Goal: Information Seeking & Learning: Compare options

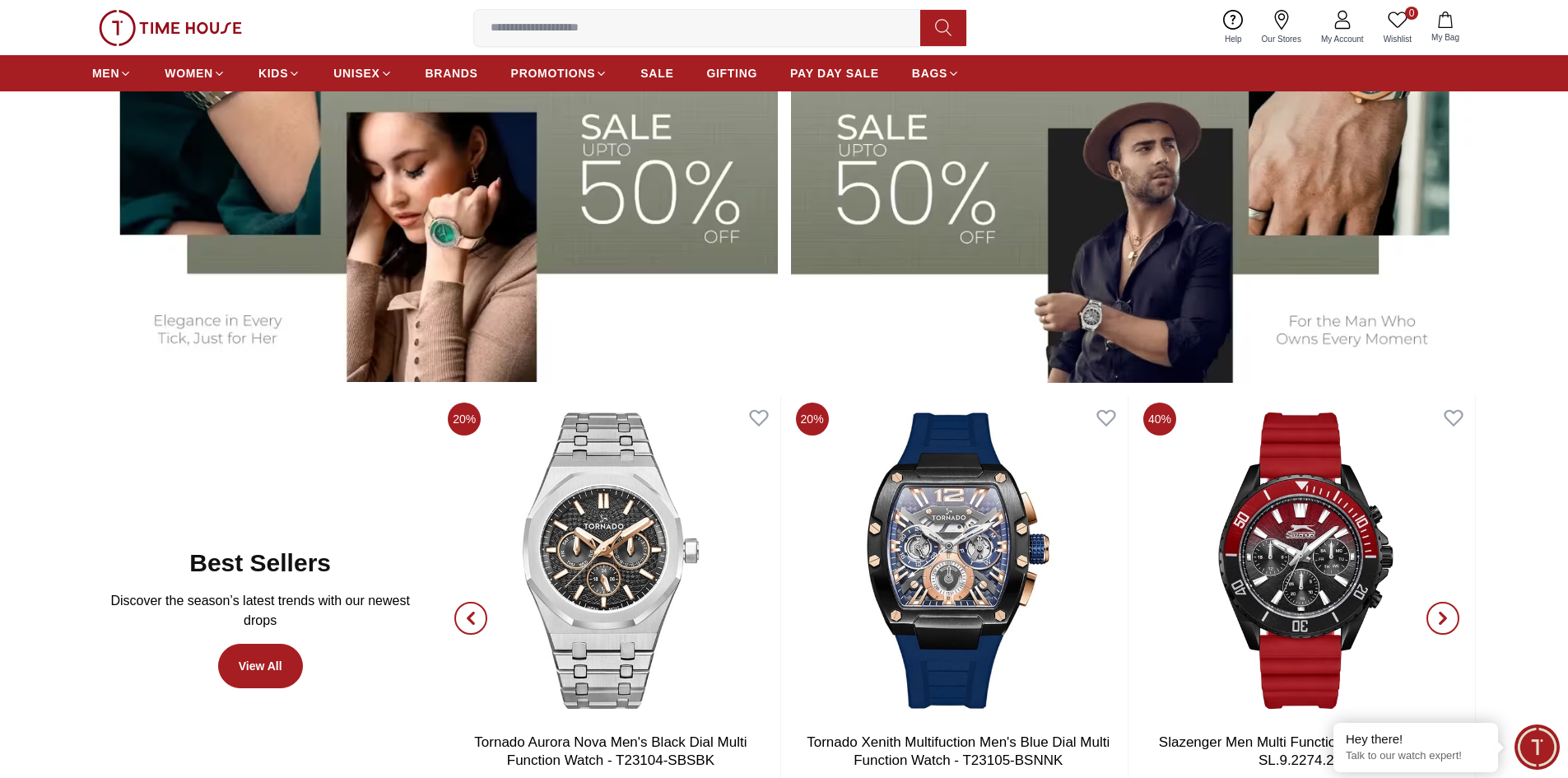
scroll to position [906, 0]
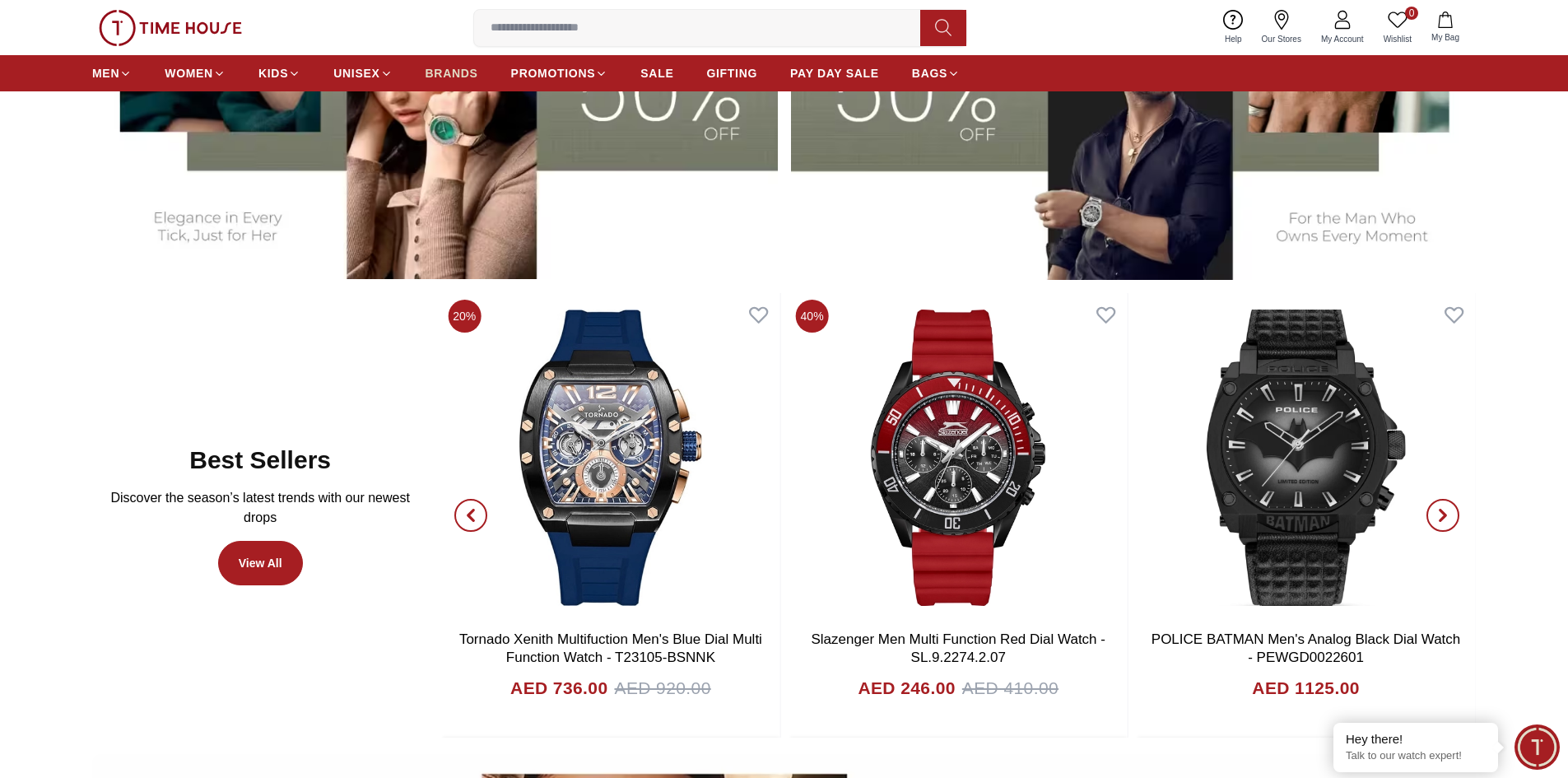
click at [456, 72] on span "BRANDS" at bounding box center [451, 73] width 52 height 16
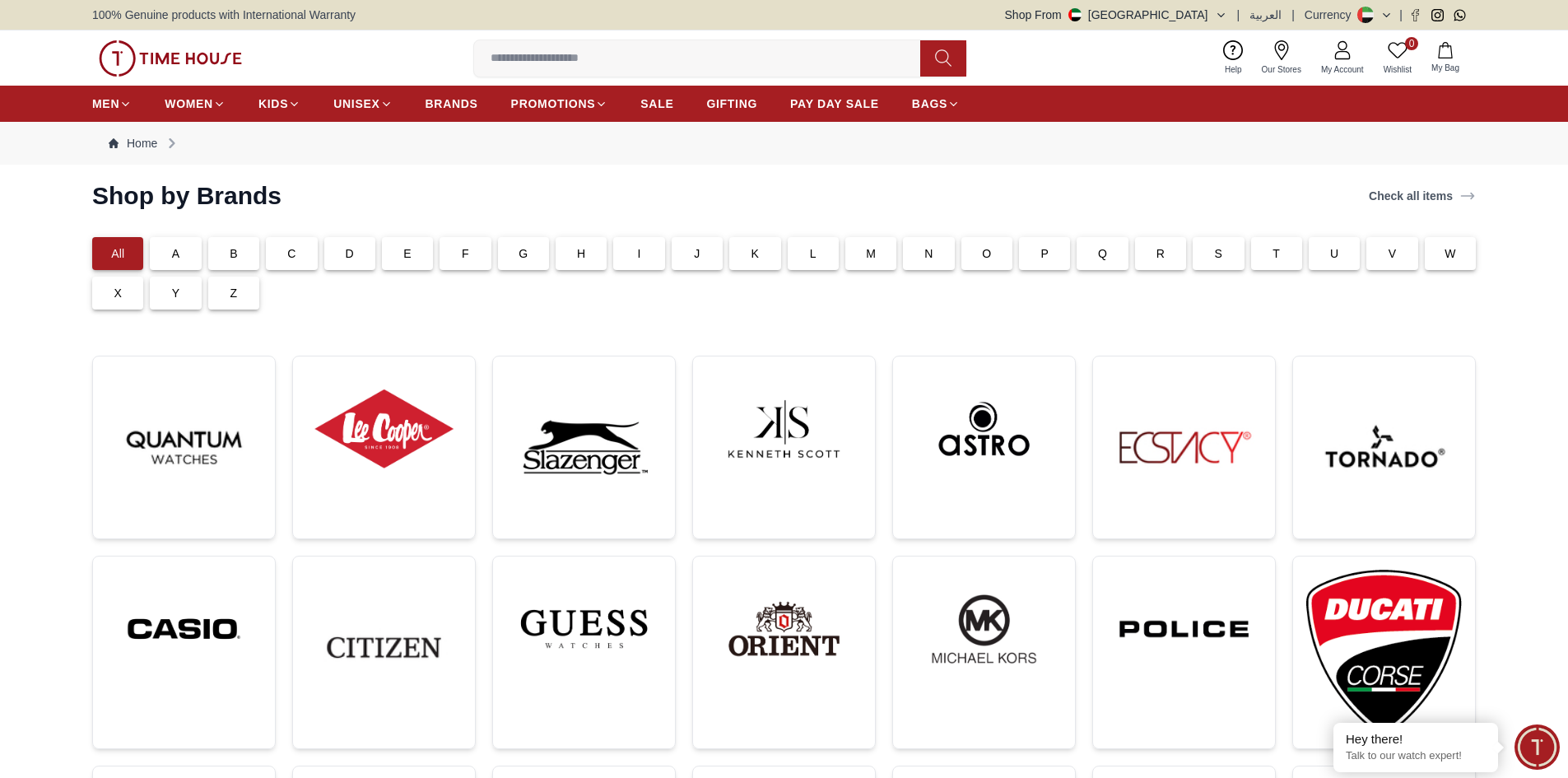
click at [746, 255] on div "K" at bounding box center [754, 253] width 51 height 33
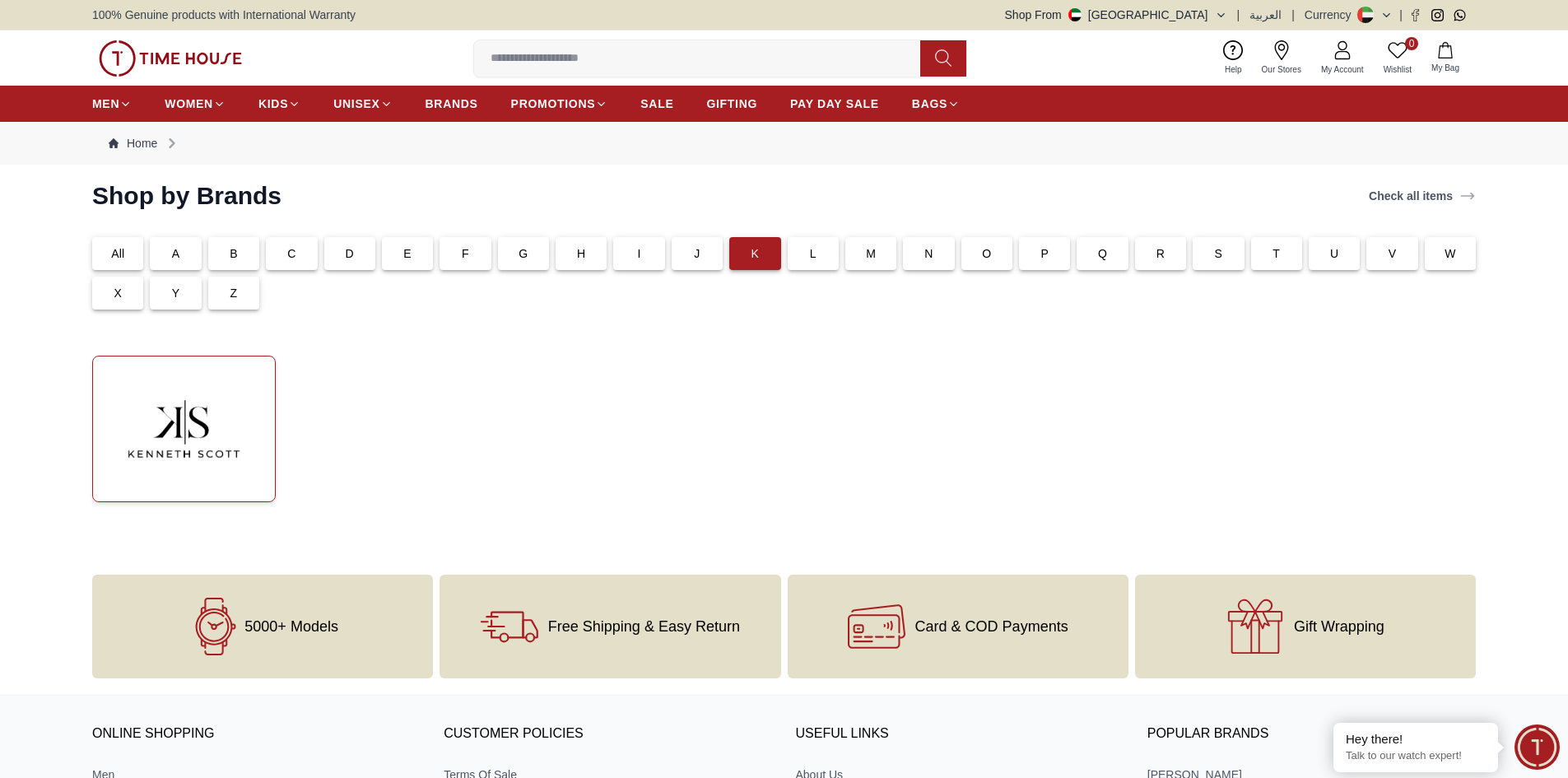
click at [187, 446] on img at bounding box center [183, 429] width 155 height 118
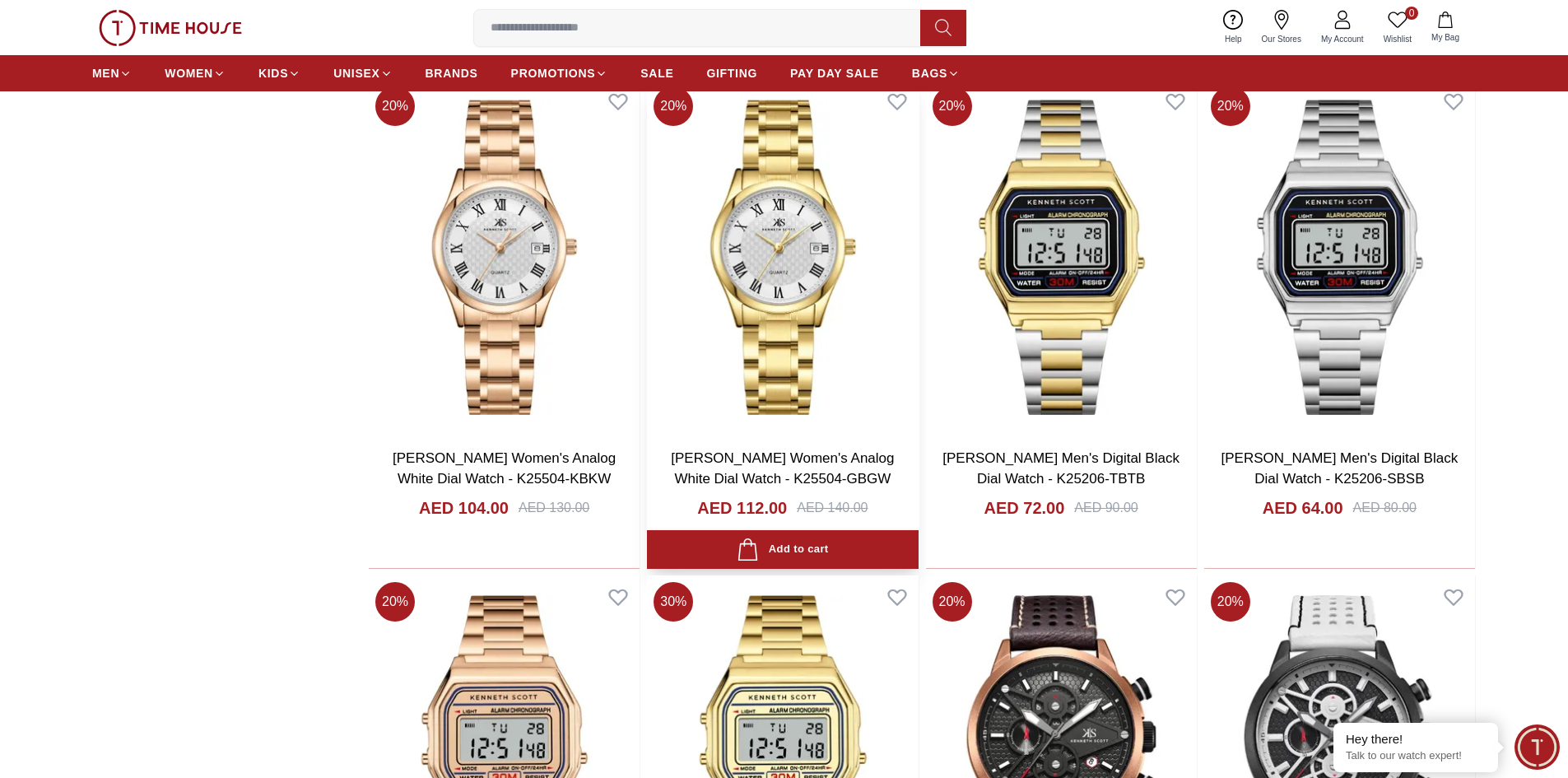
scroll to position [2882, 0]
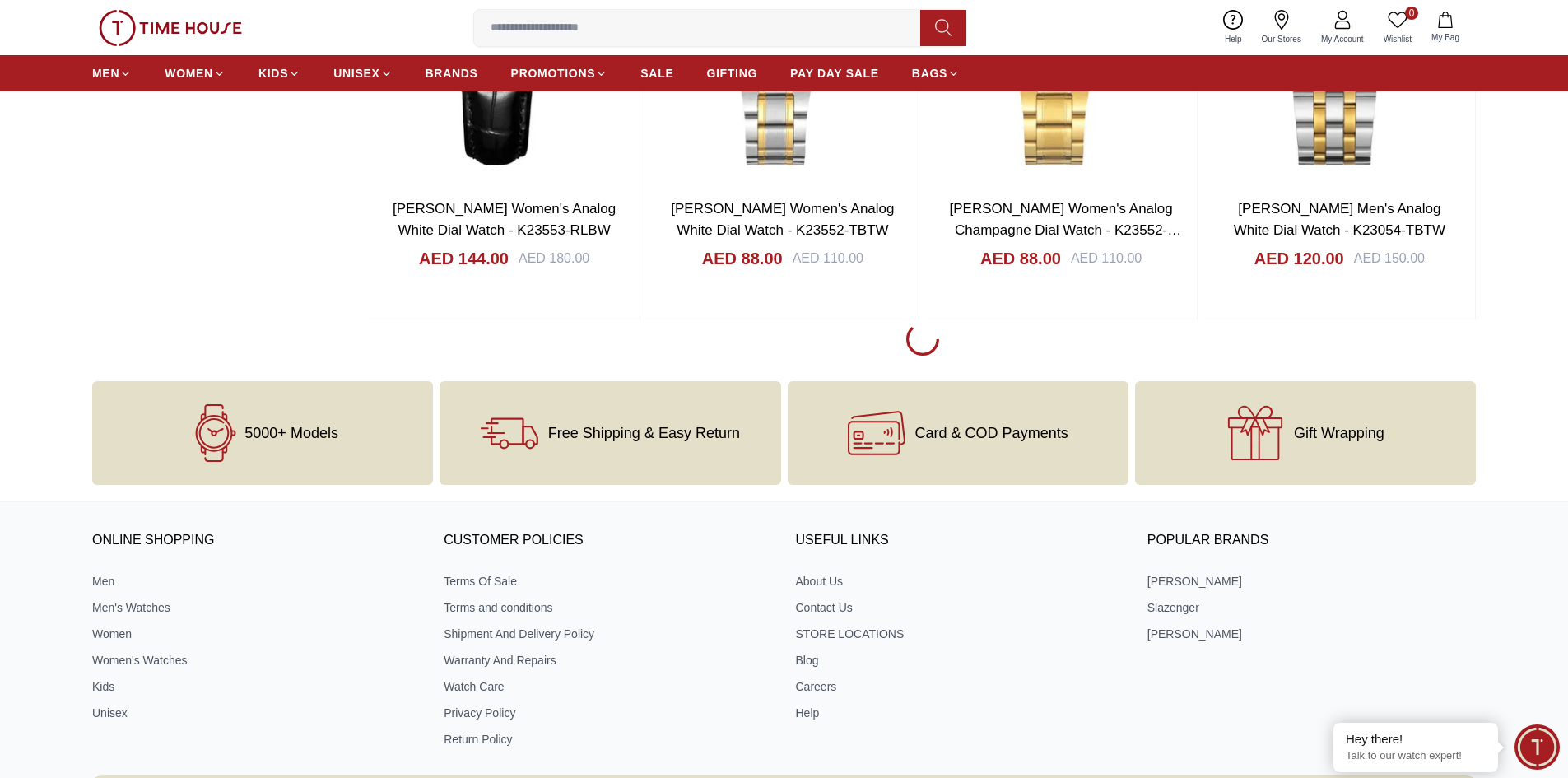
scroll to position [5763, 0]
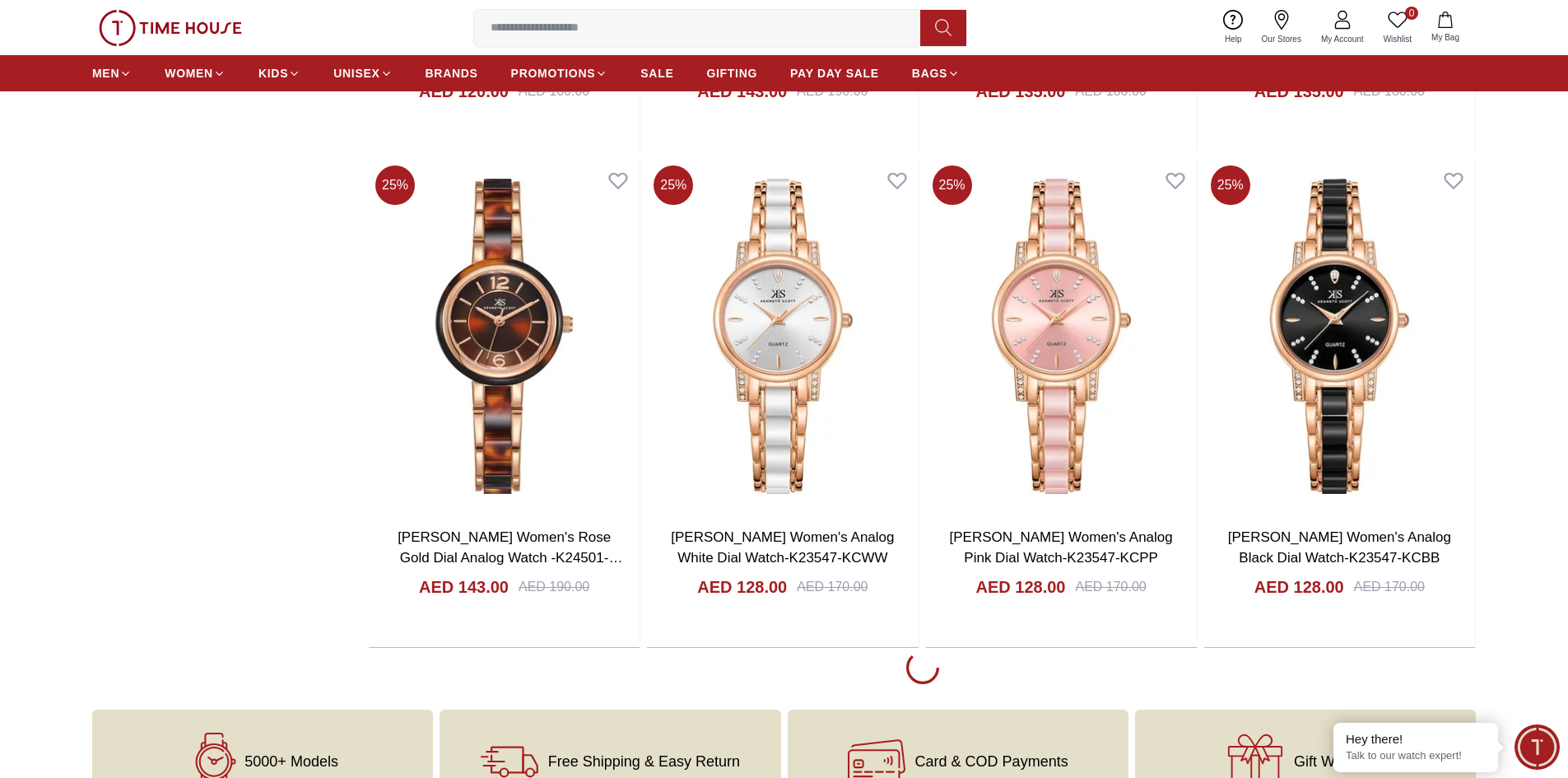
scroll to position [10292, 0]
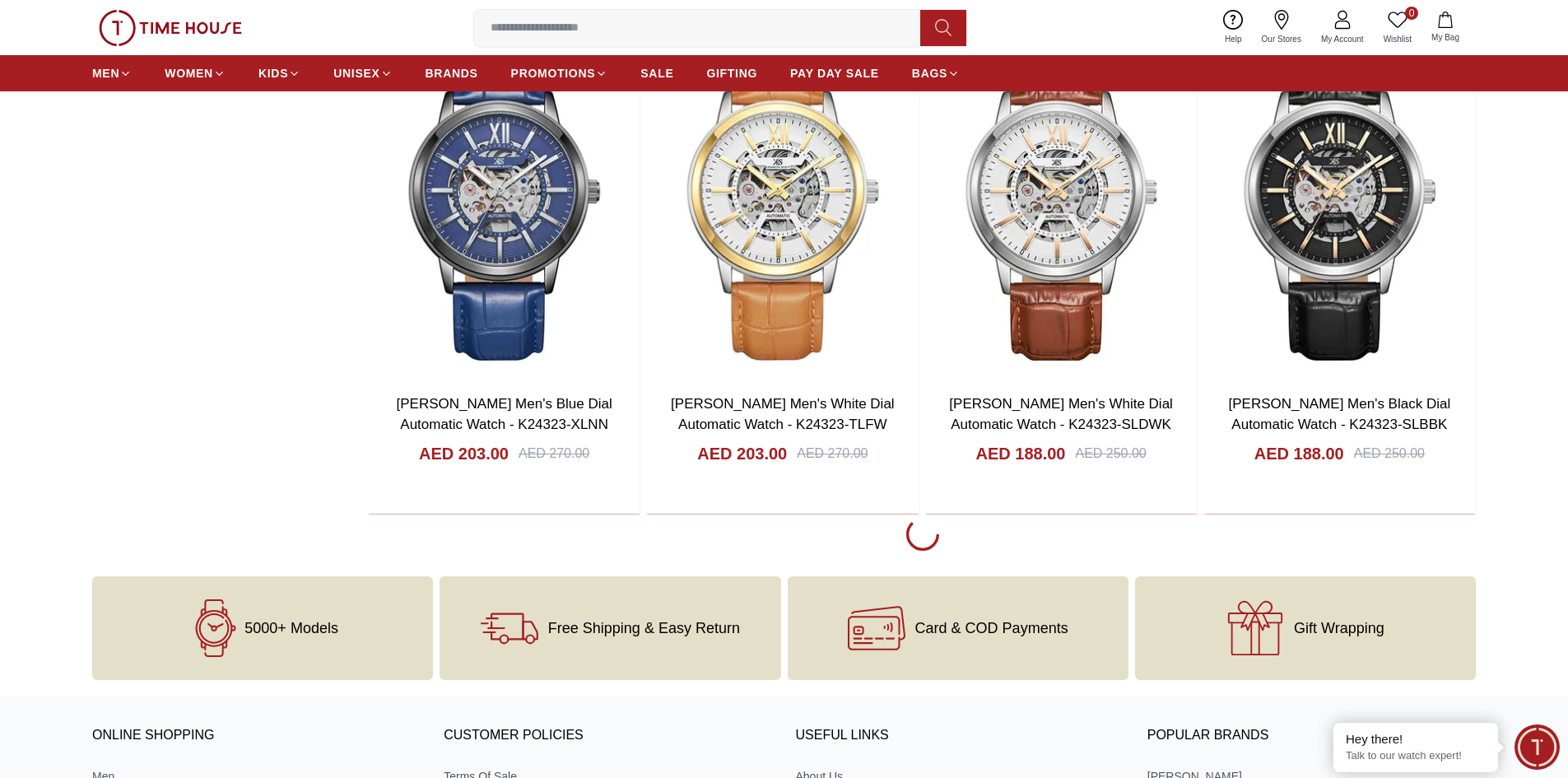
scroll to position [12857, 0]
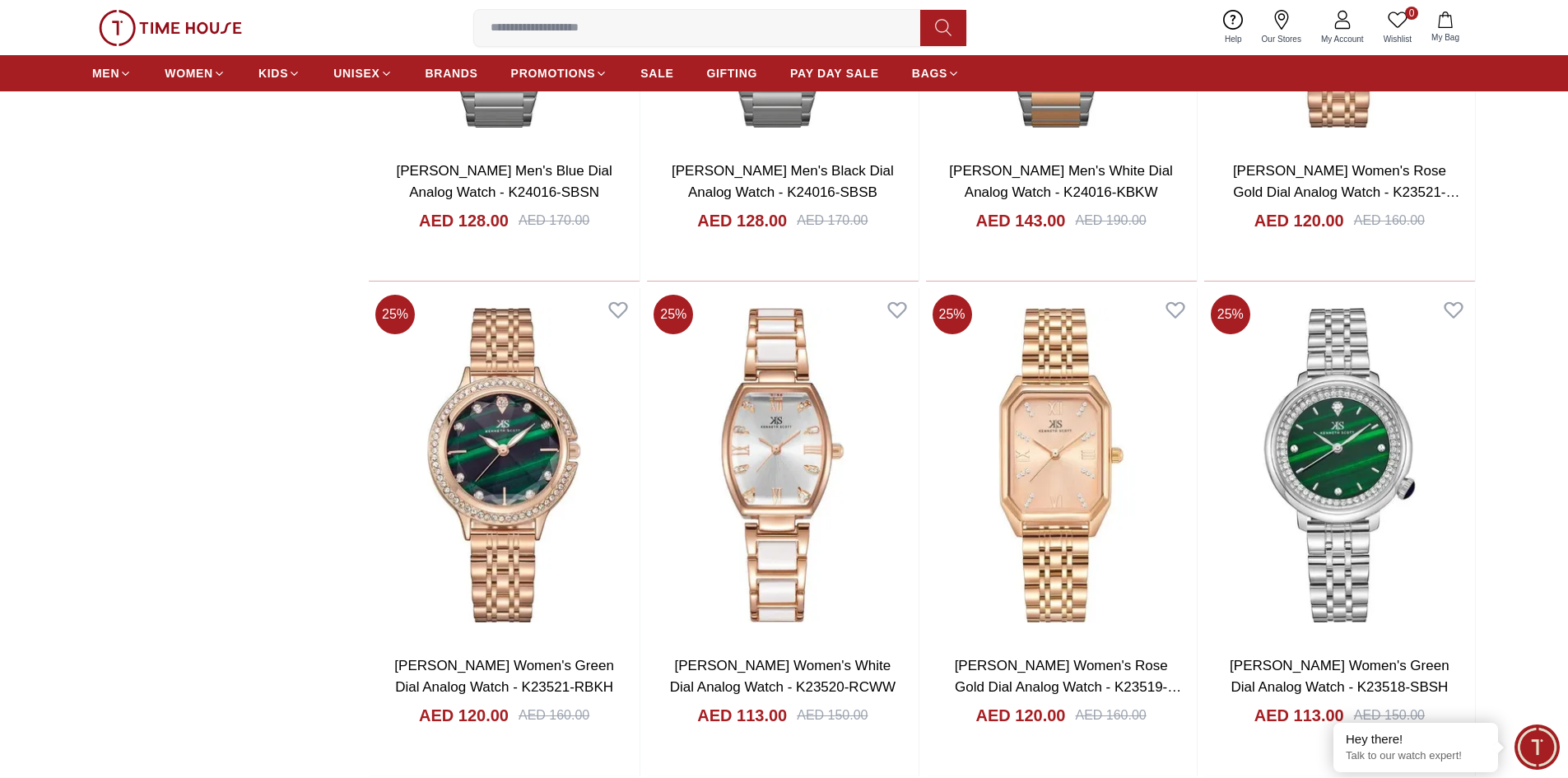
scroll to position [18044, 0]
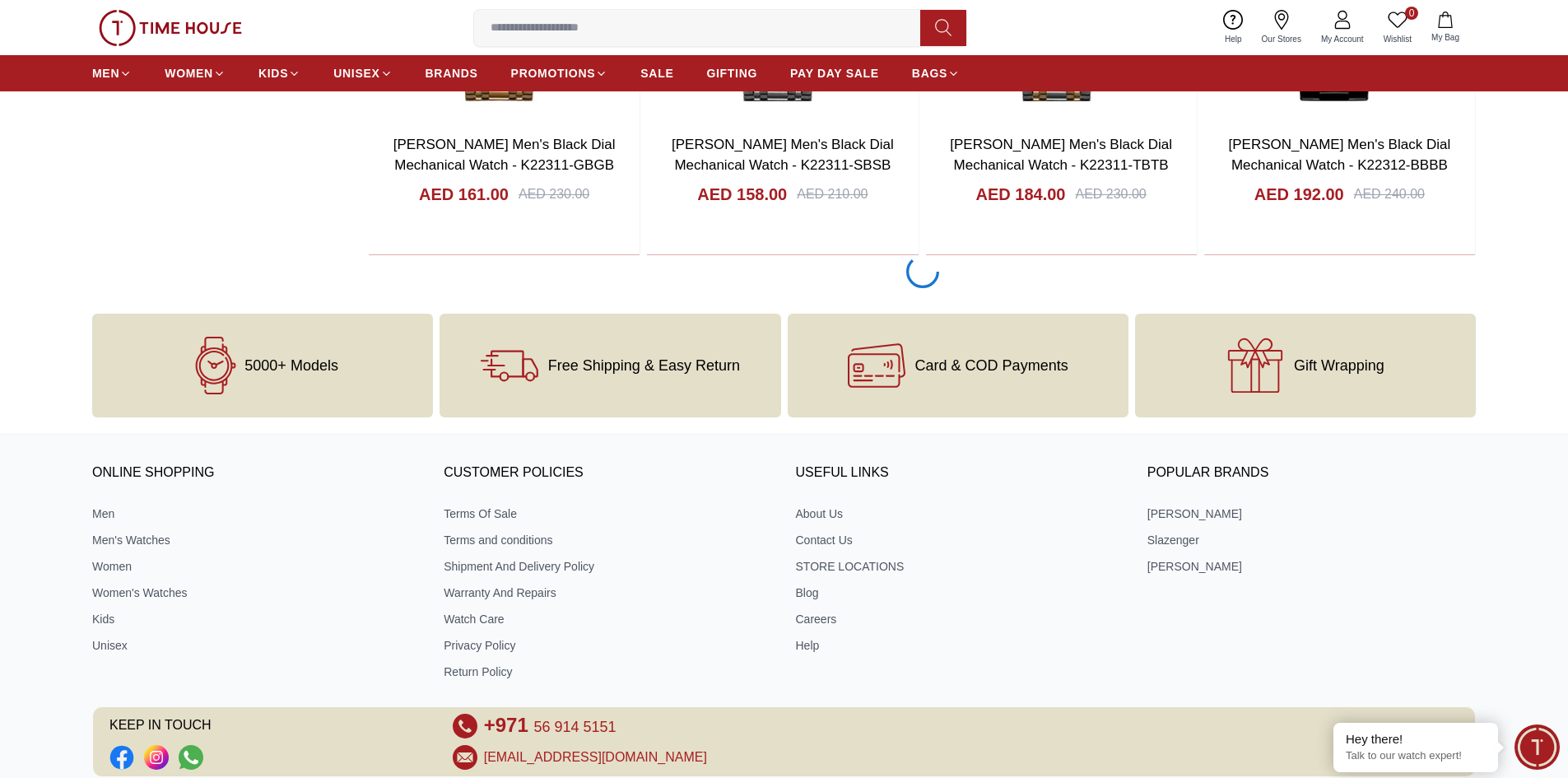
scroll to position [22903, 0]
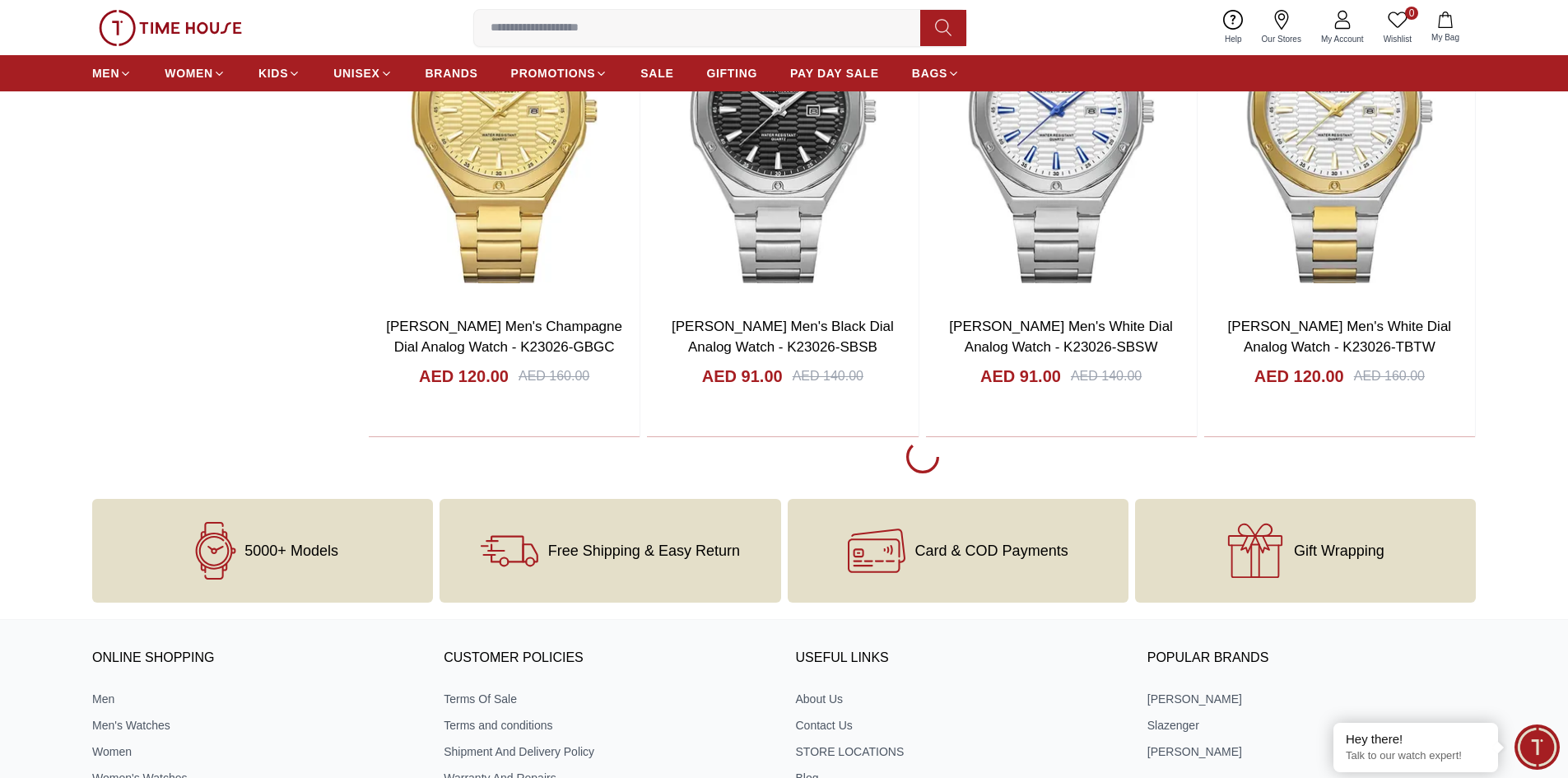
scroll to position [27925, 0]
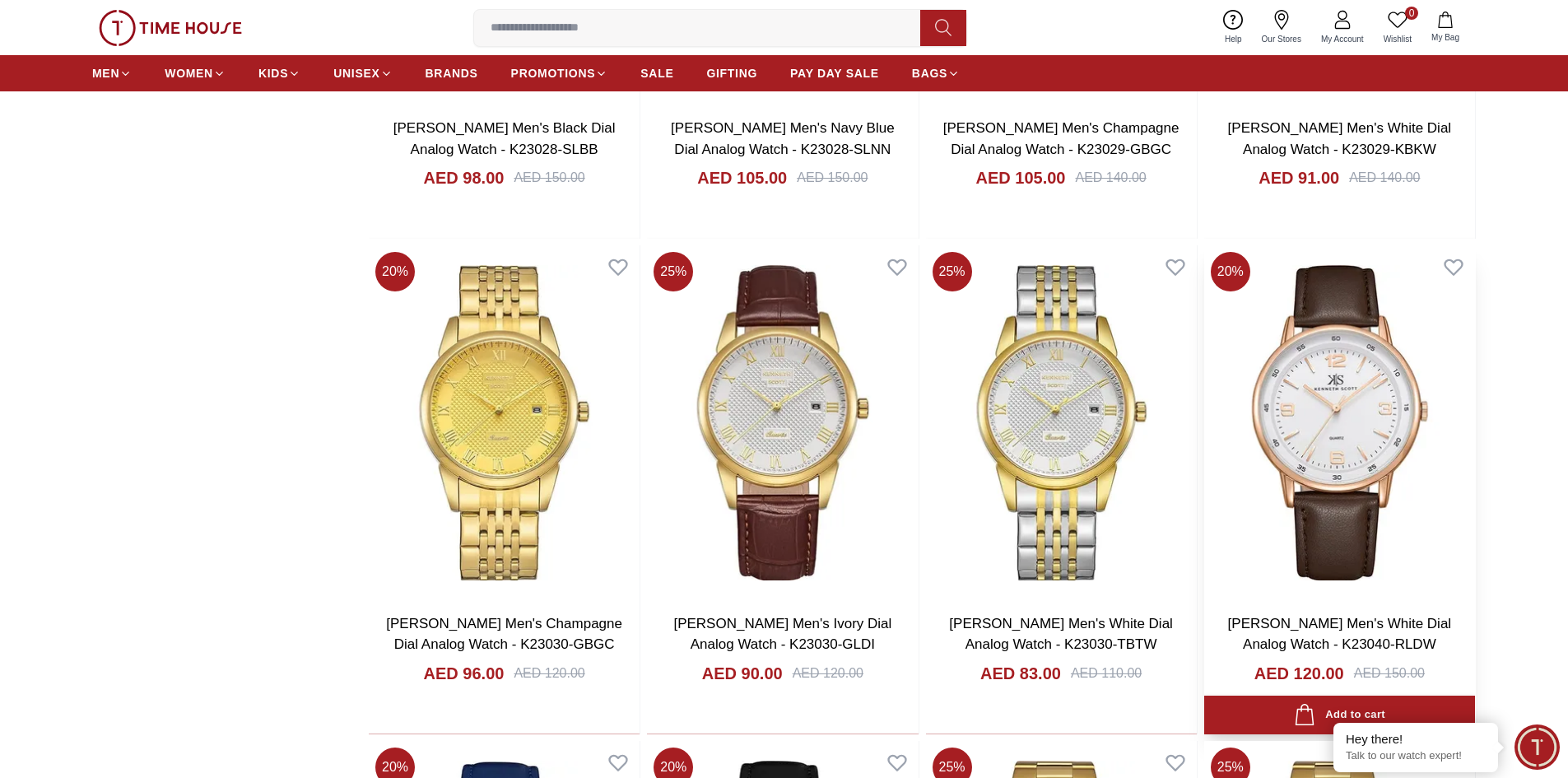
scroll to position [28995, 0]
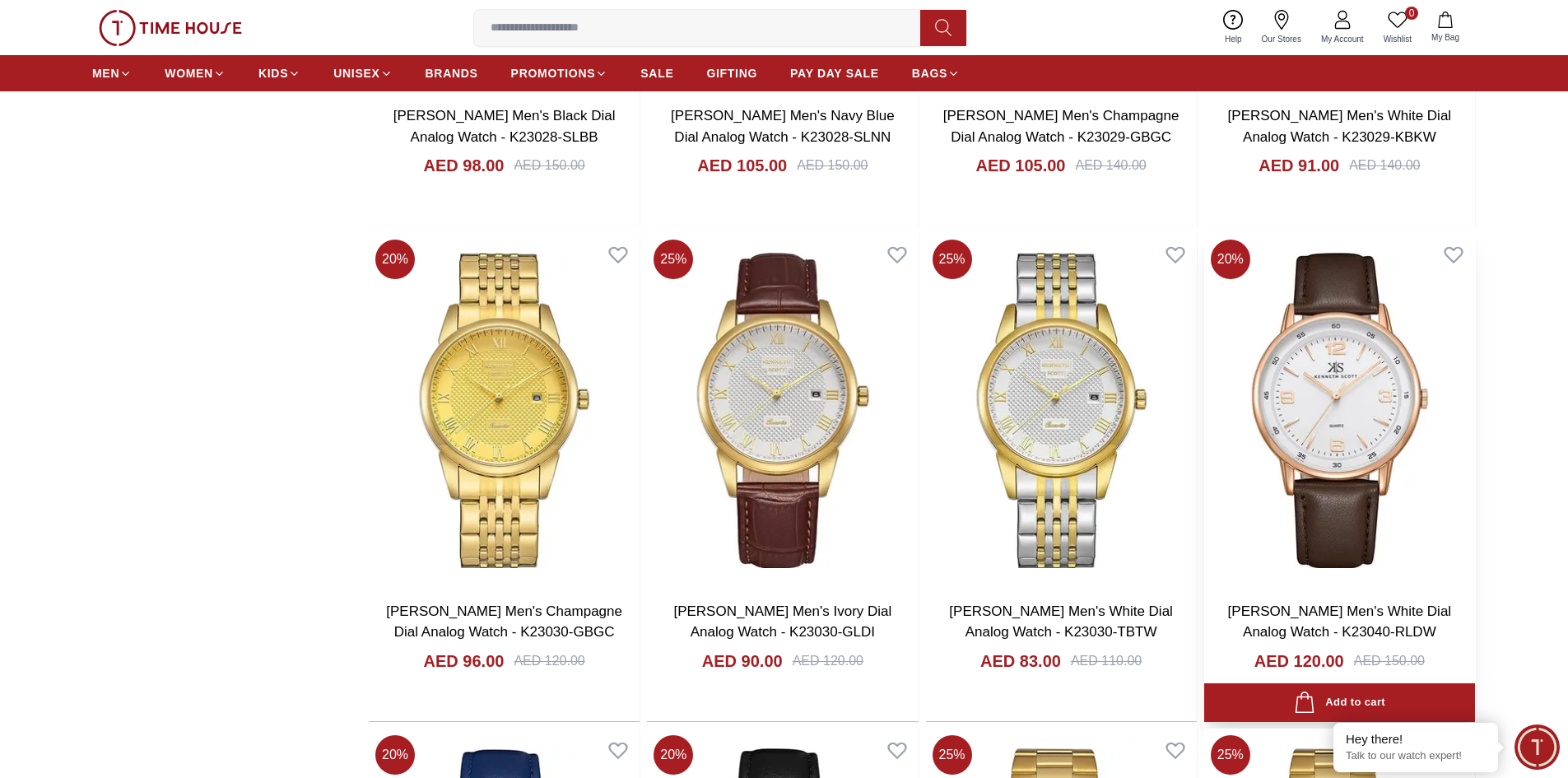
click at [1397, 486] on img at bounding box center [1339, 410] width 271 height 354
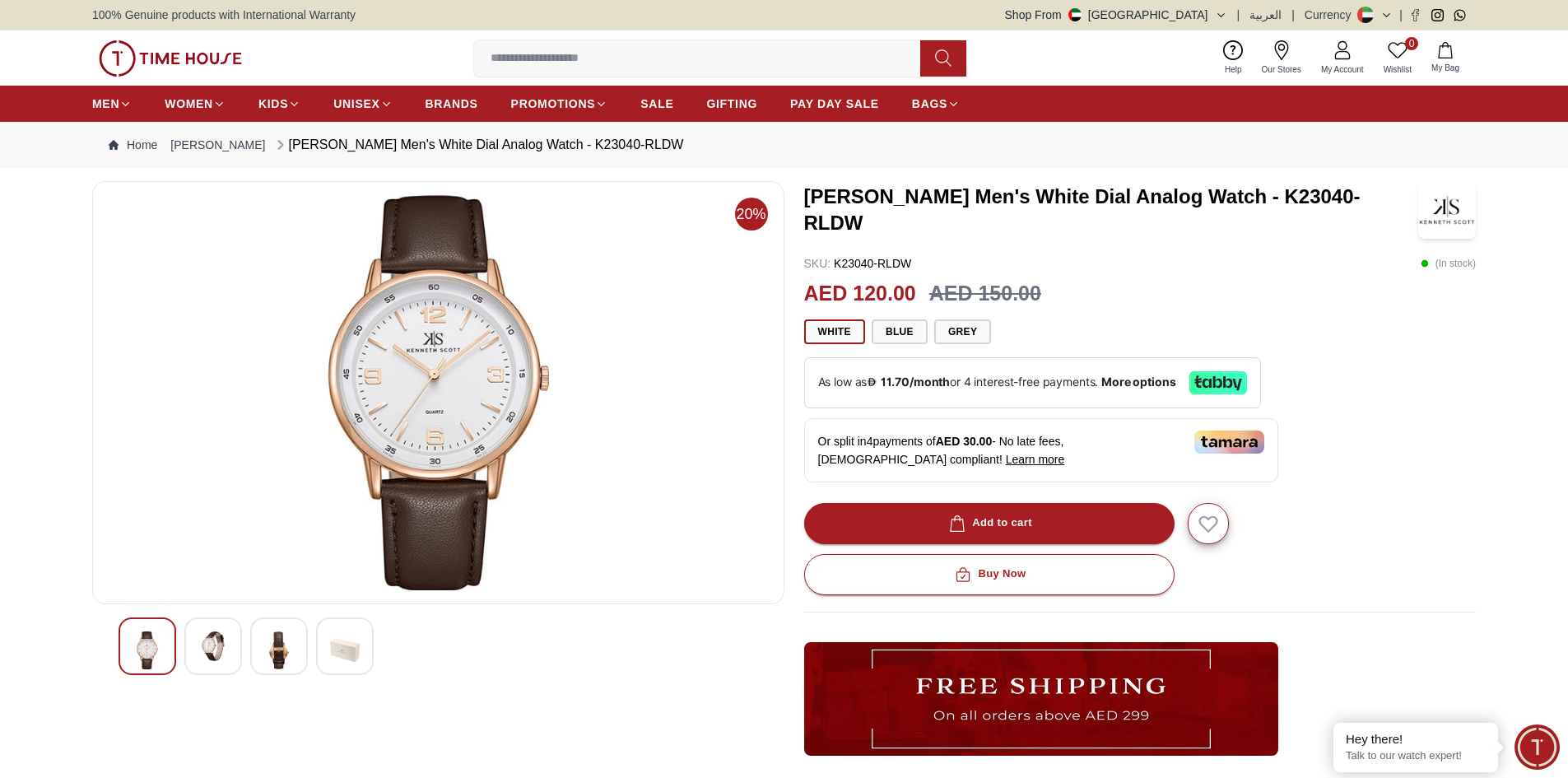
click at [219, 647] on img at bounding box center [213, 646] width 30 height 30
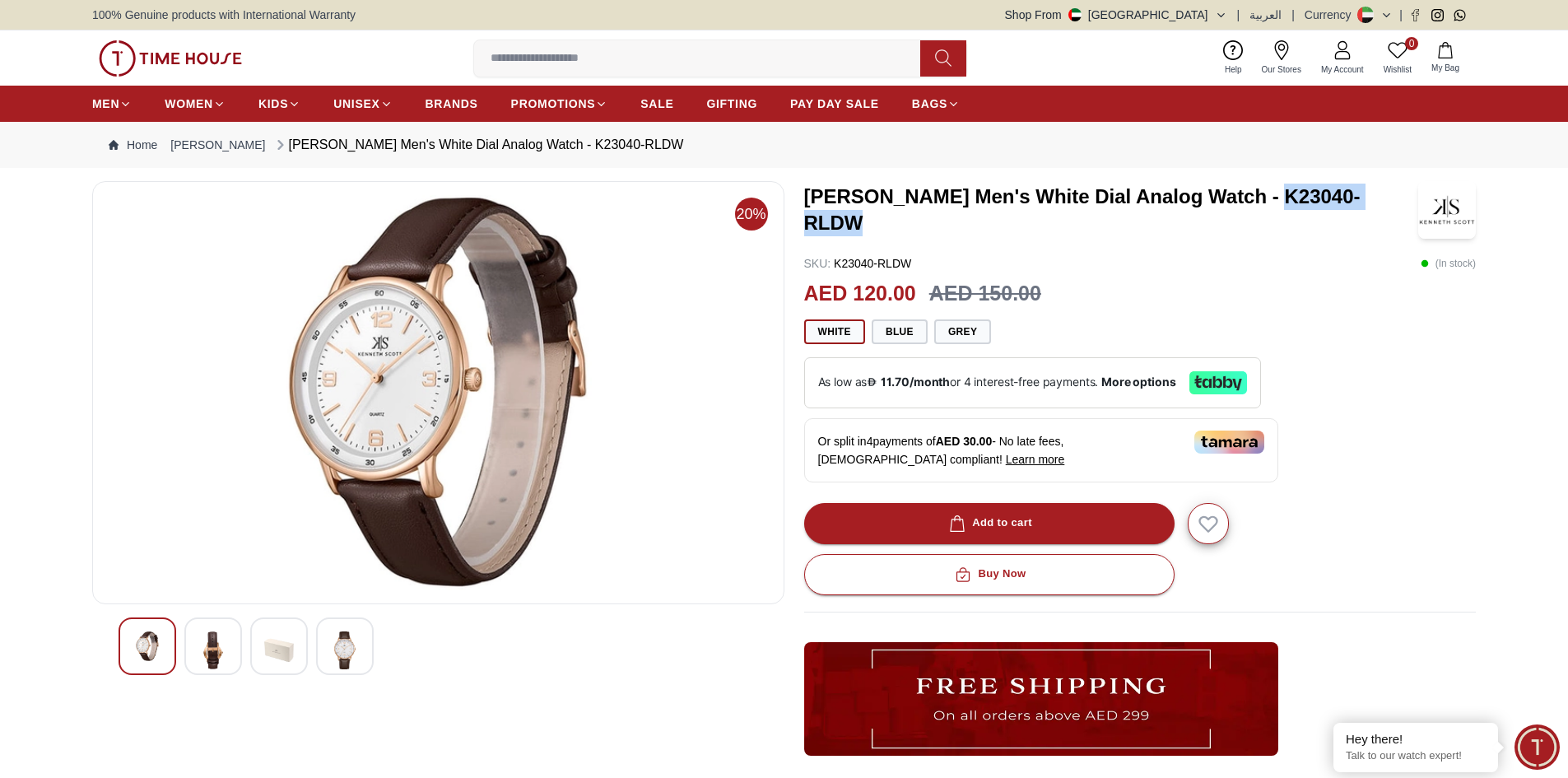
drag, startPoint x: 1255, startPoint y: 212, endPoint x: 1405, endPoint y: 215, distance: 150.0
click at [1405, 215] on h3 "[PERSON_NAME] Men's White Dial Analog Watch - K23040-RLDW" at bounding box center [1111, 209] width 615 height 52
copy h3 "K23040-RLDW"
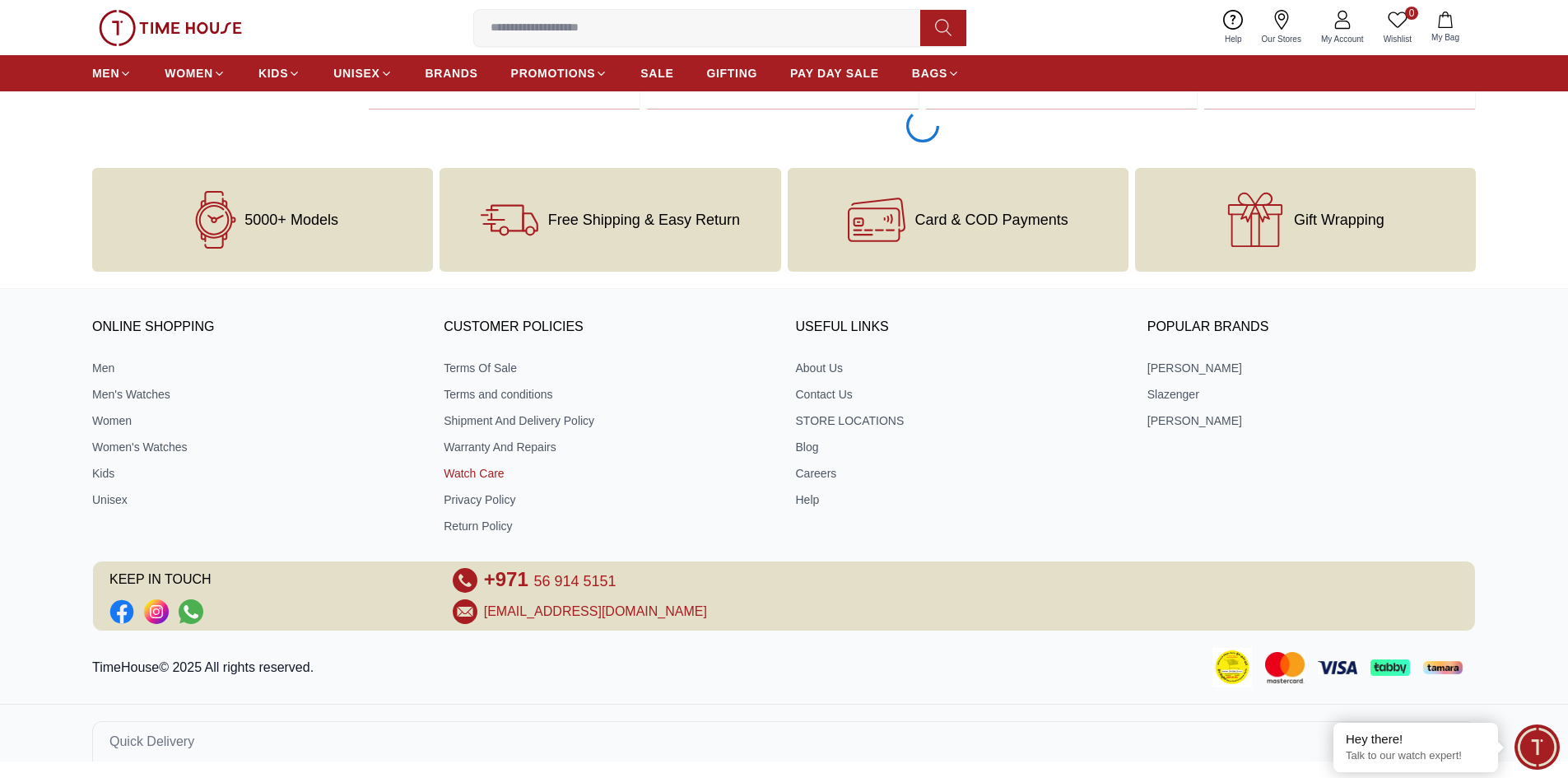
scroll to position [32749, 0]
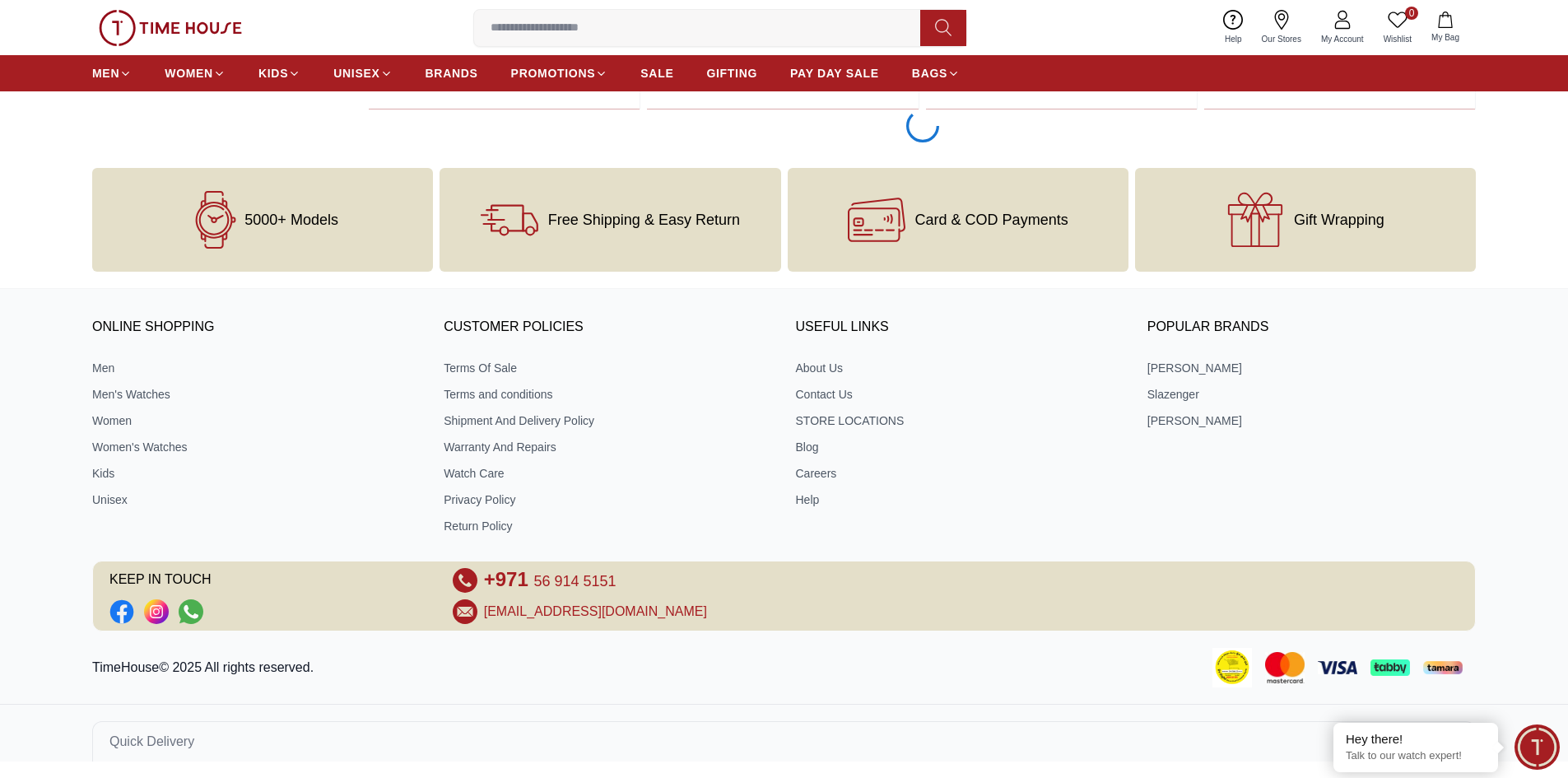
scroll to position [33075, 0]
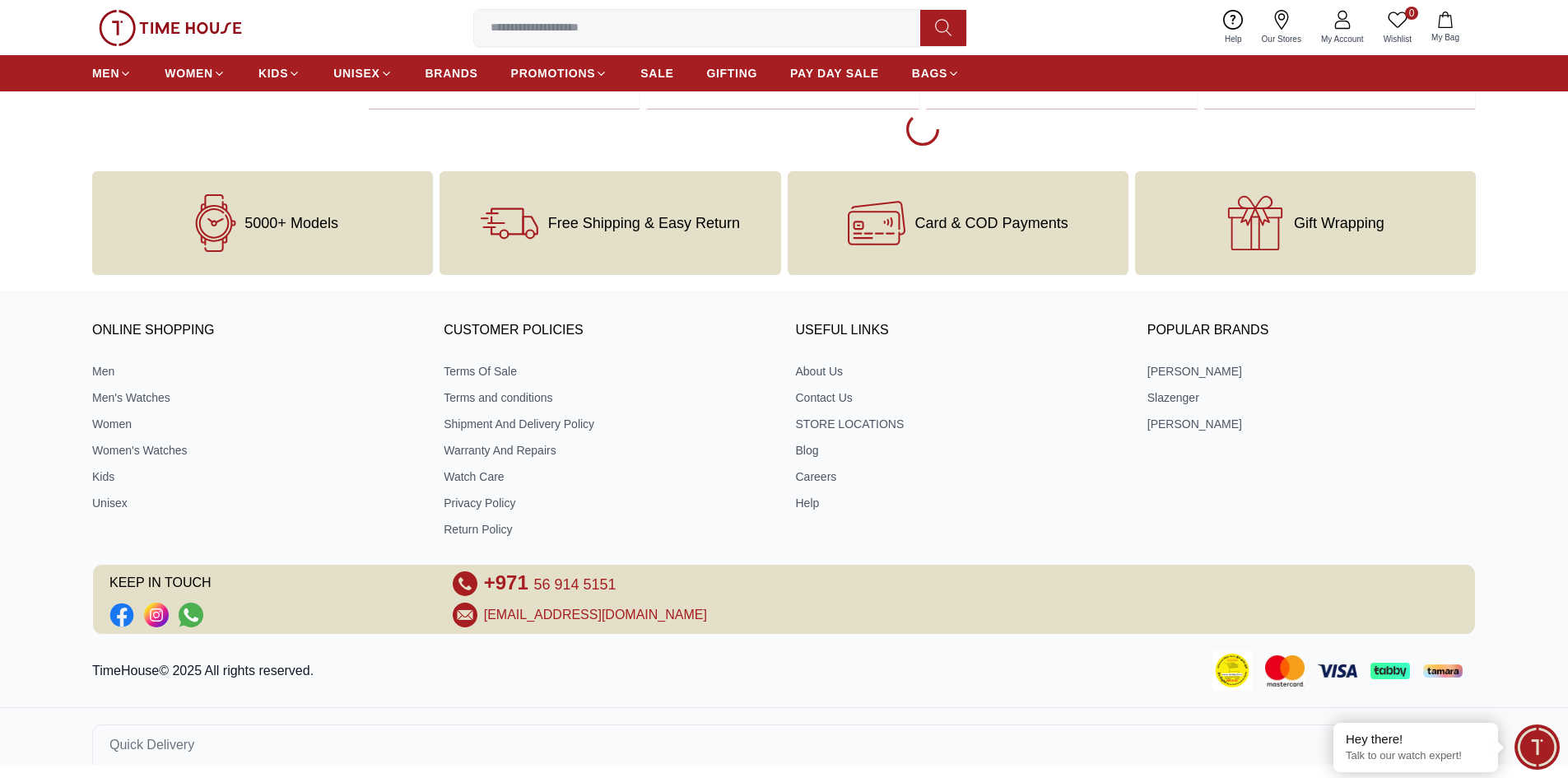
scroll to position [33077, 0]
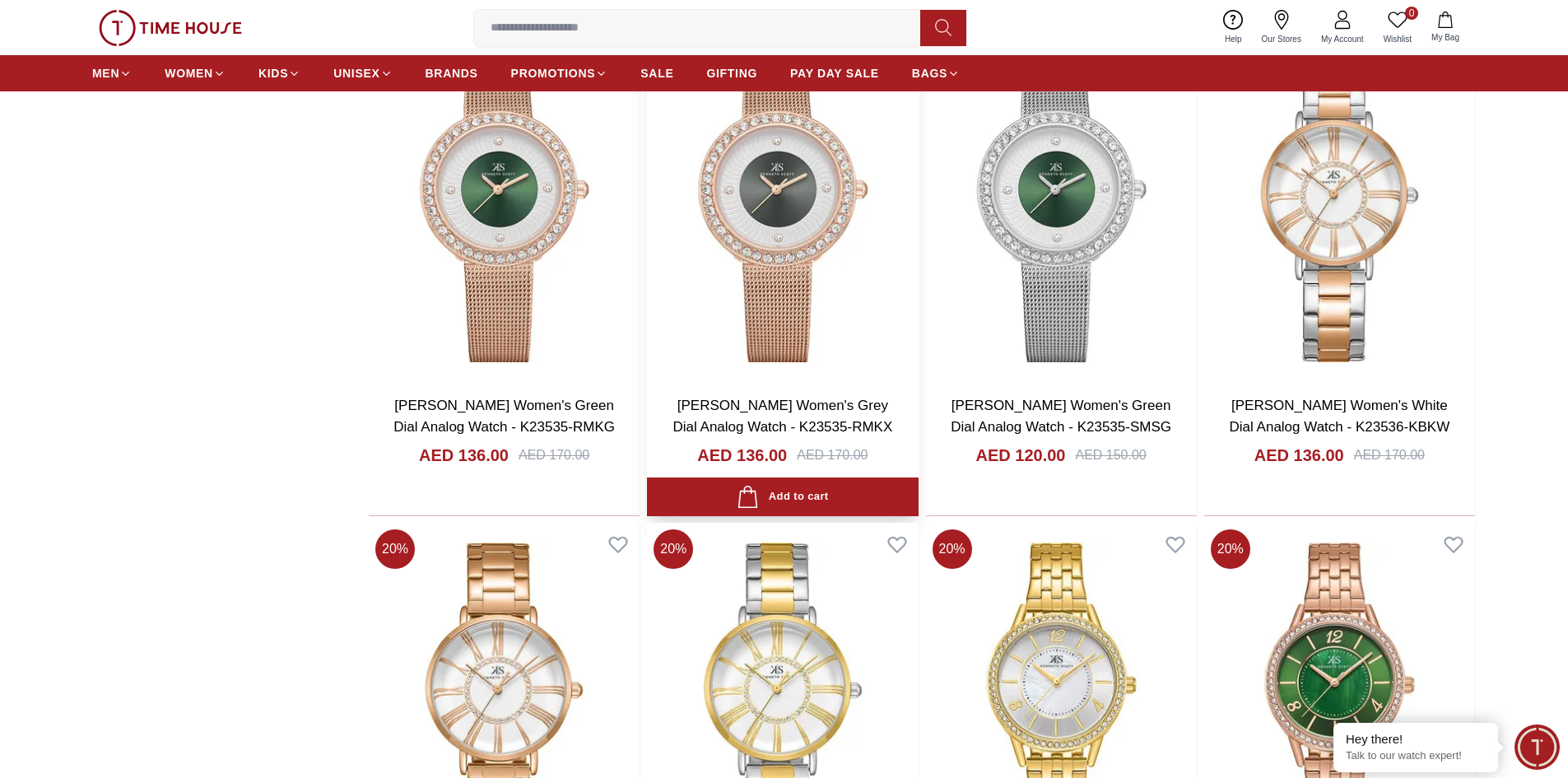
scroll to position [37442, 0]
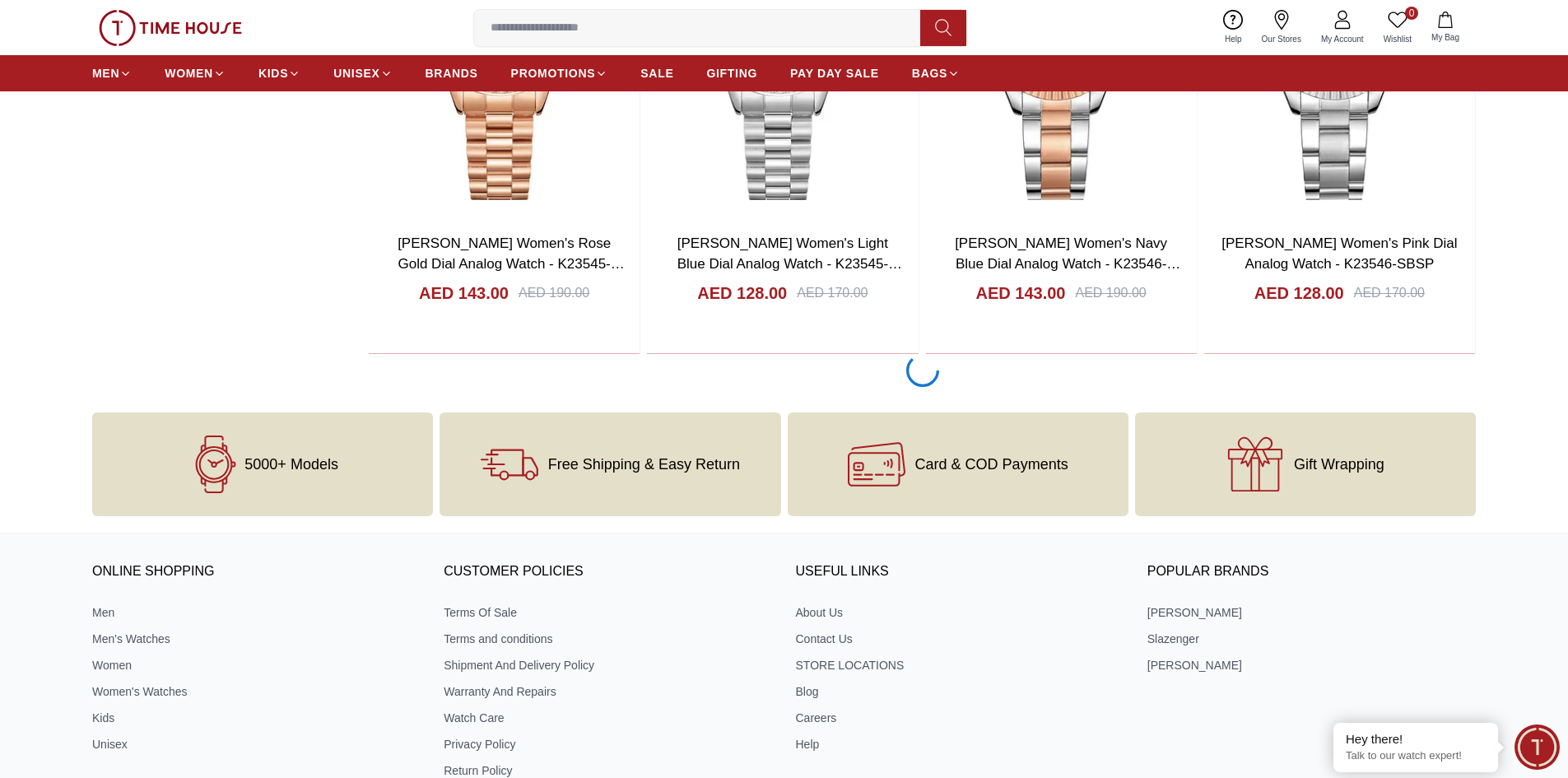
scroll to position [40185, 0]
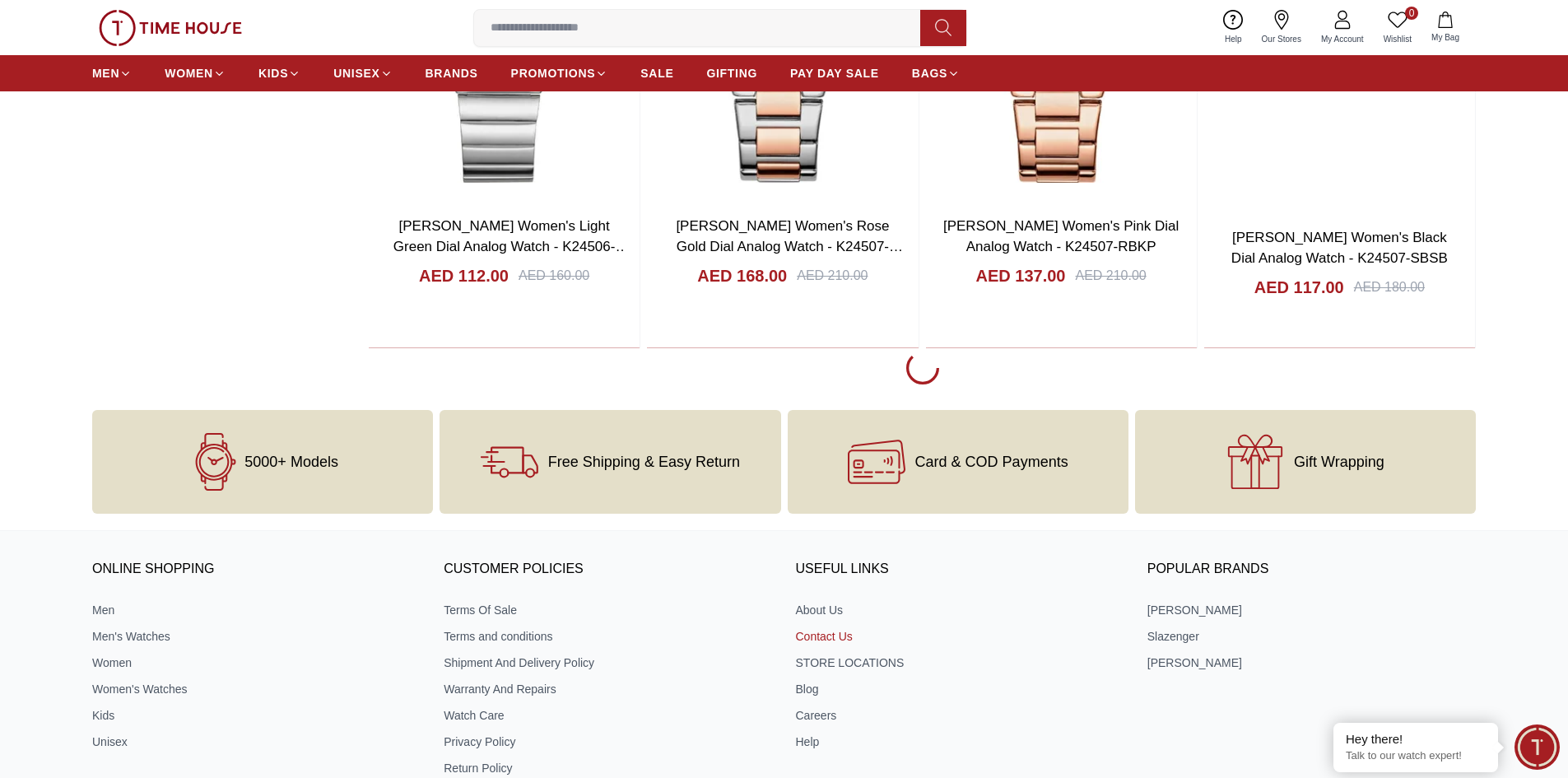
scroll to position [42902, 0]
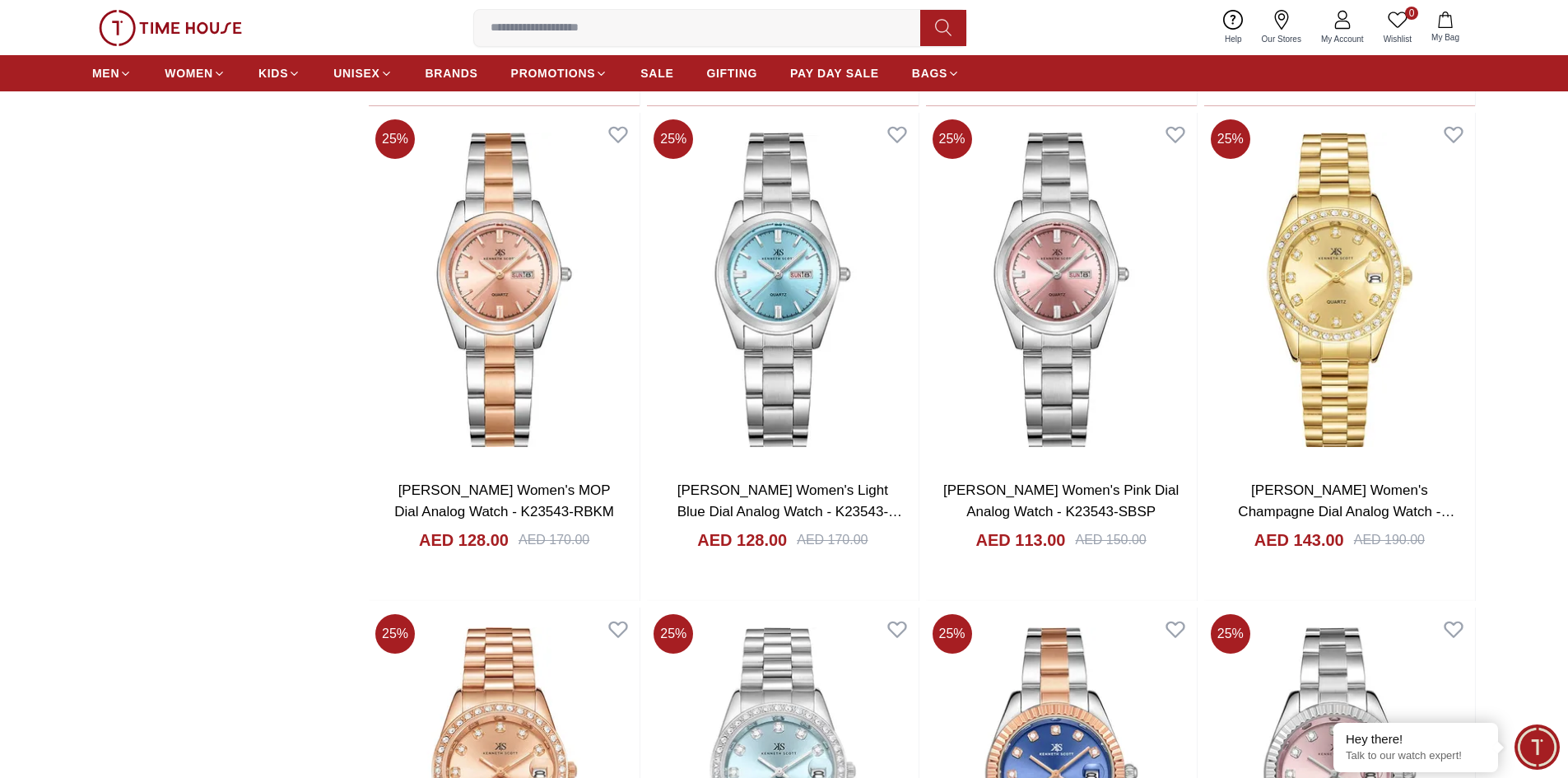
scroll to position [39446, 0]
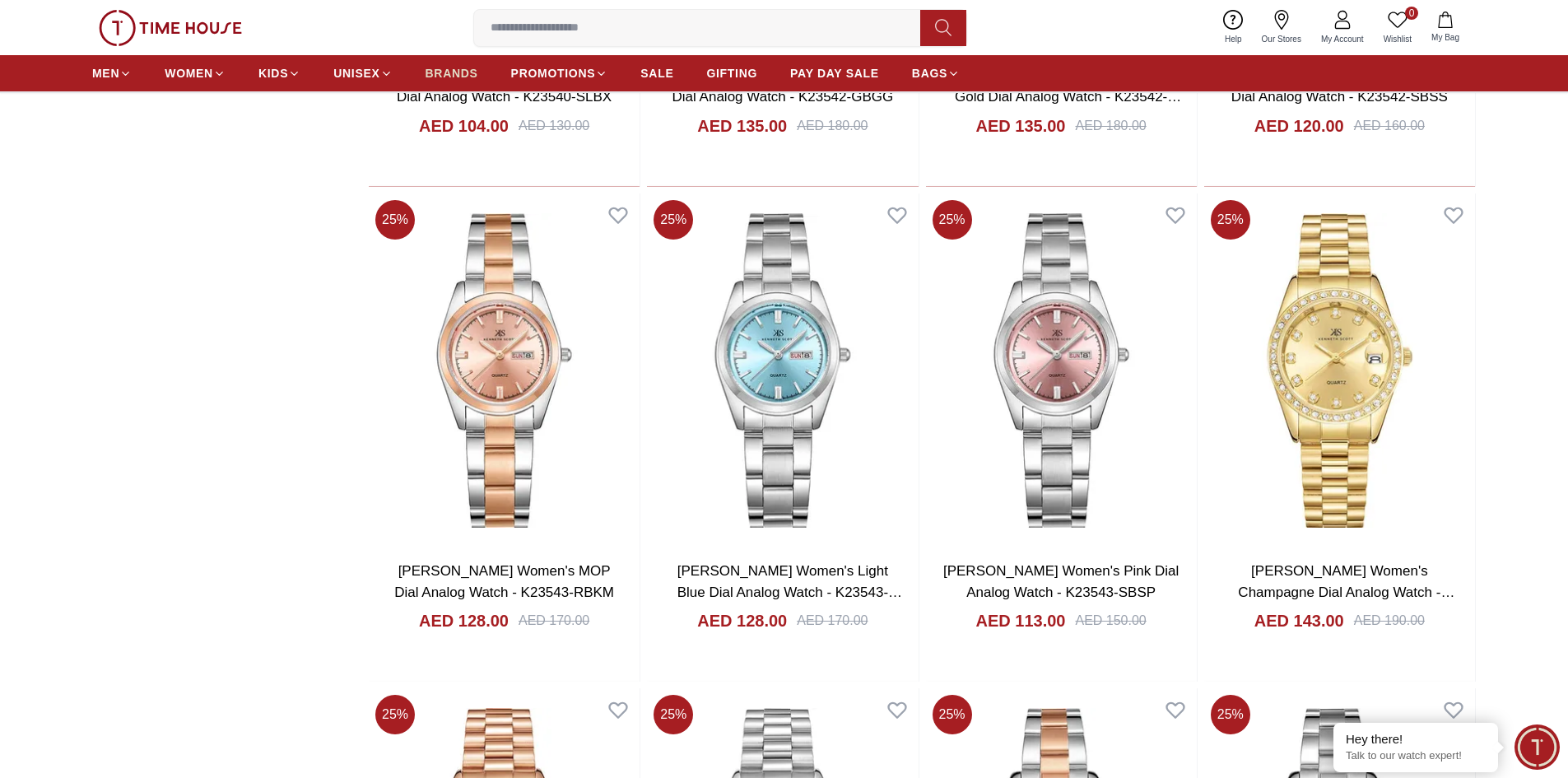
click at [442, 77] on span "BRANDS" at bounding box center [451, 73] width 52 height 16
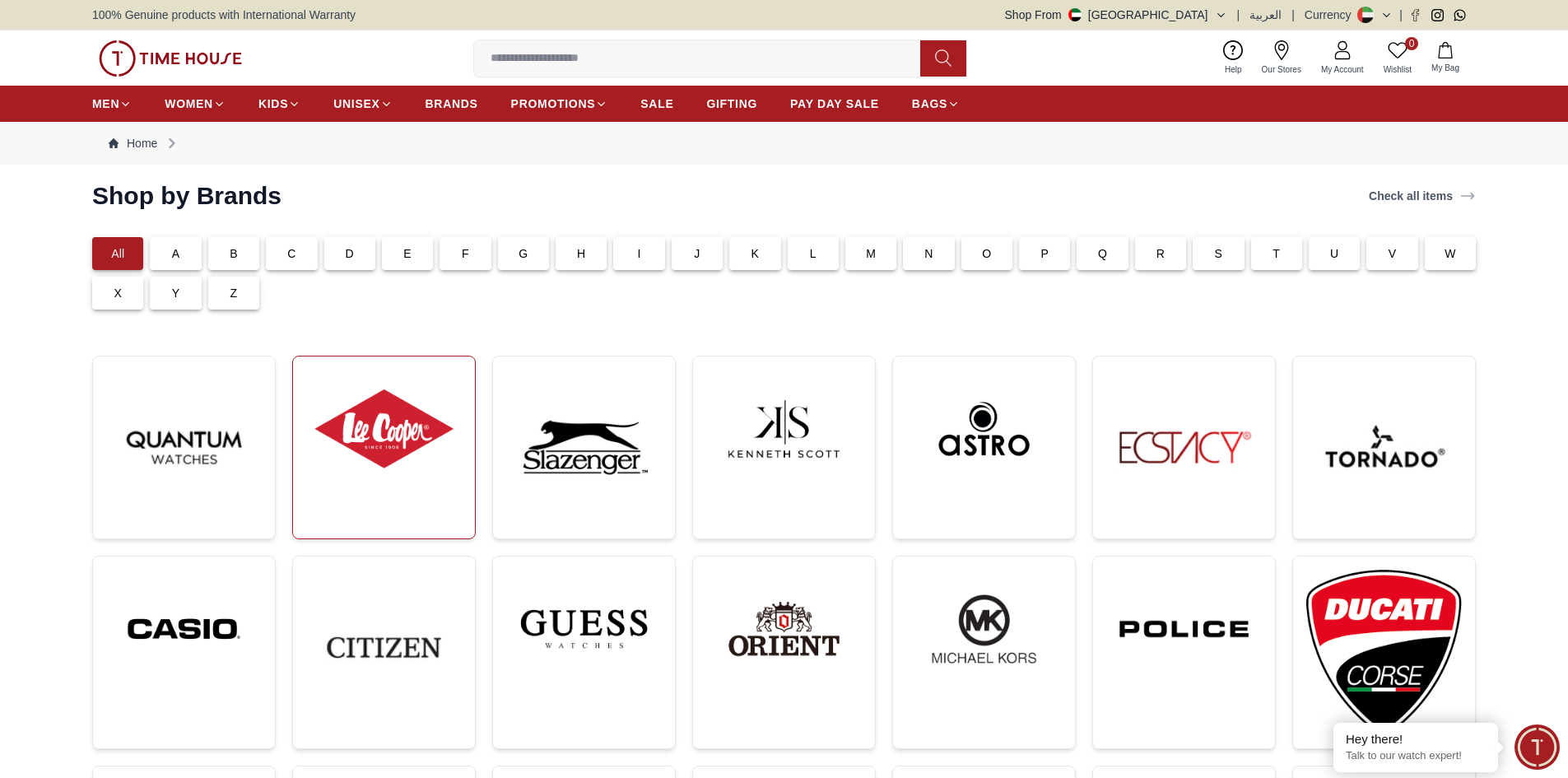
click at [375, 415] on img at bounding box center [383, 429] width 155 height 118
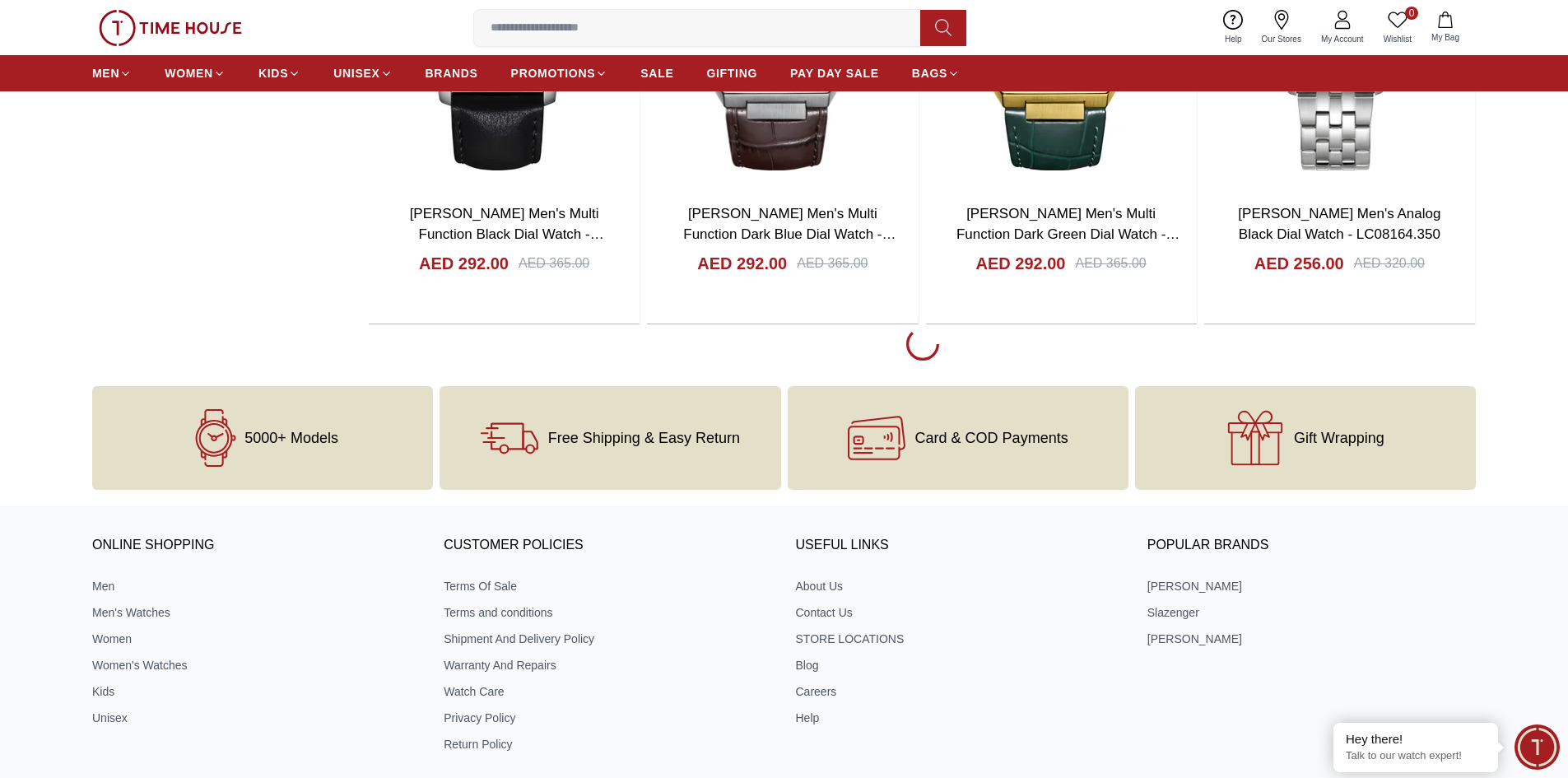
scroll to position [3294, 0]
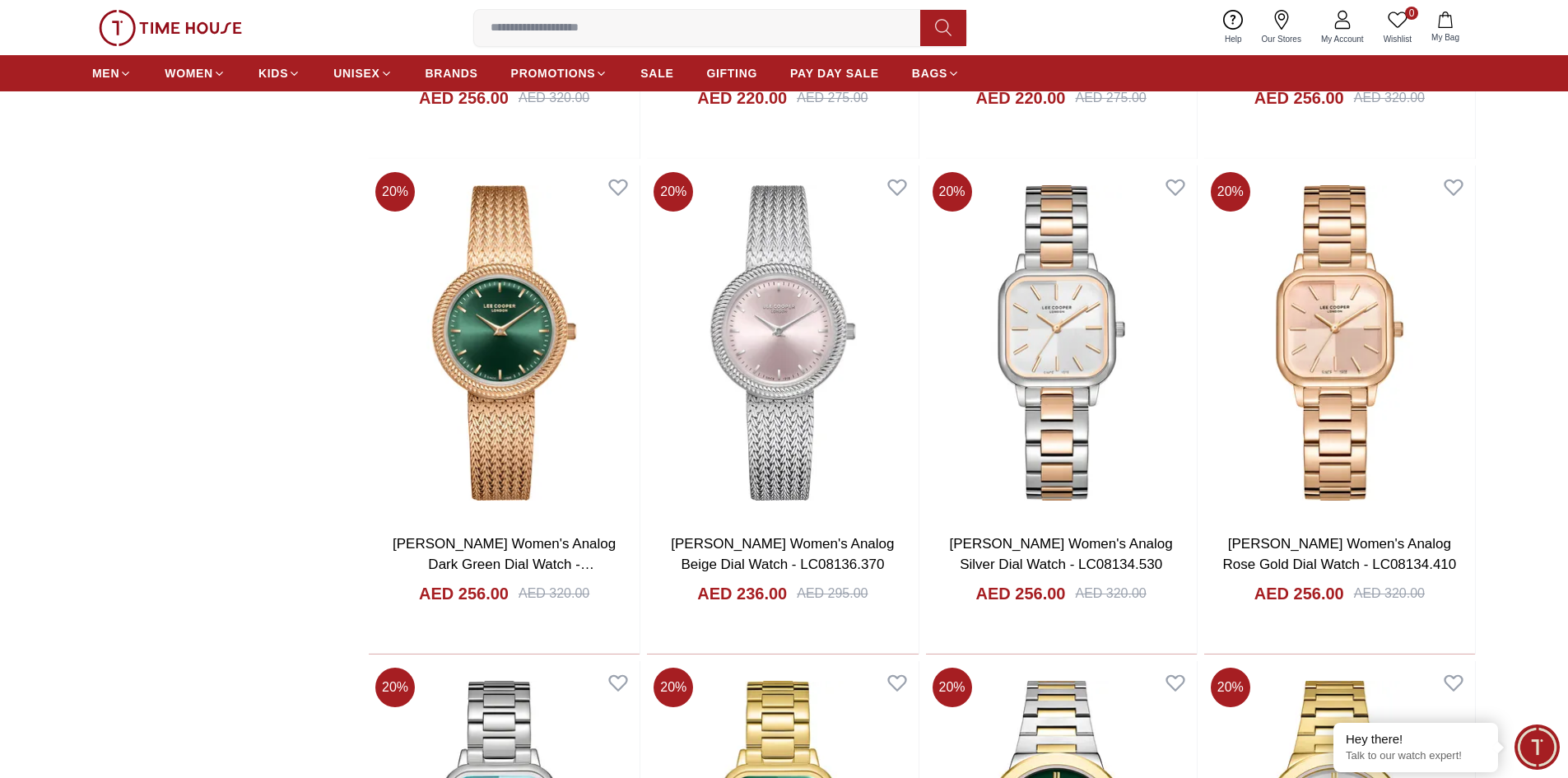
scroll to position [3376, 0]
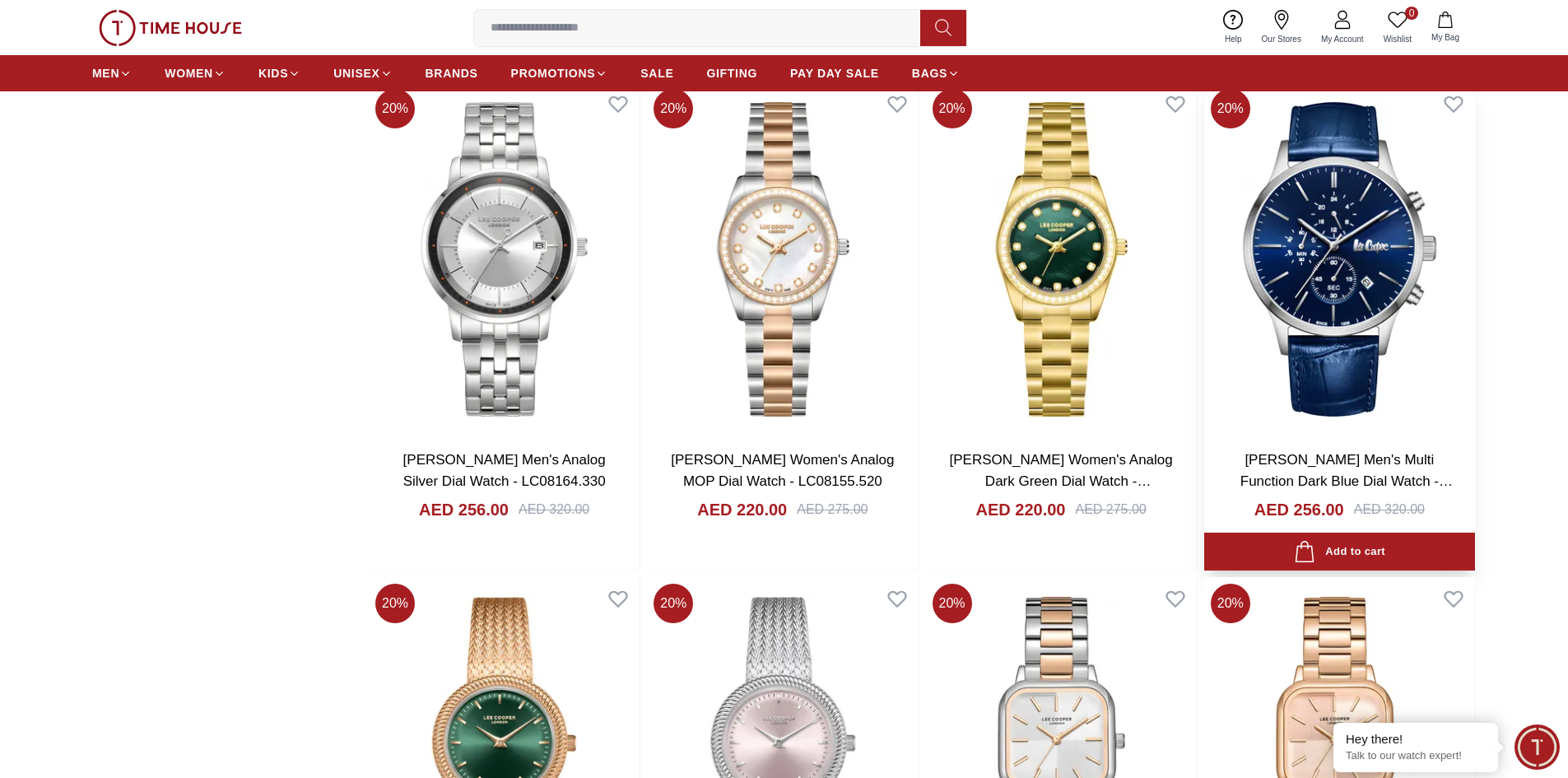
click at [1377, 400] on img at bounding box center [1339, 259] width 271 height 354
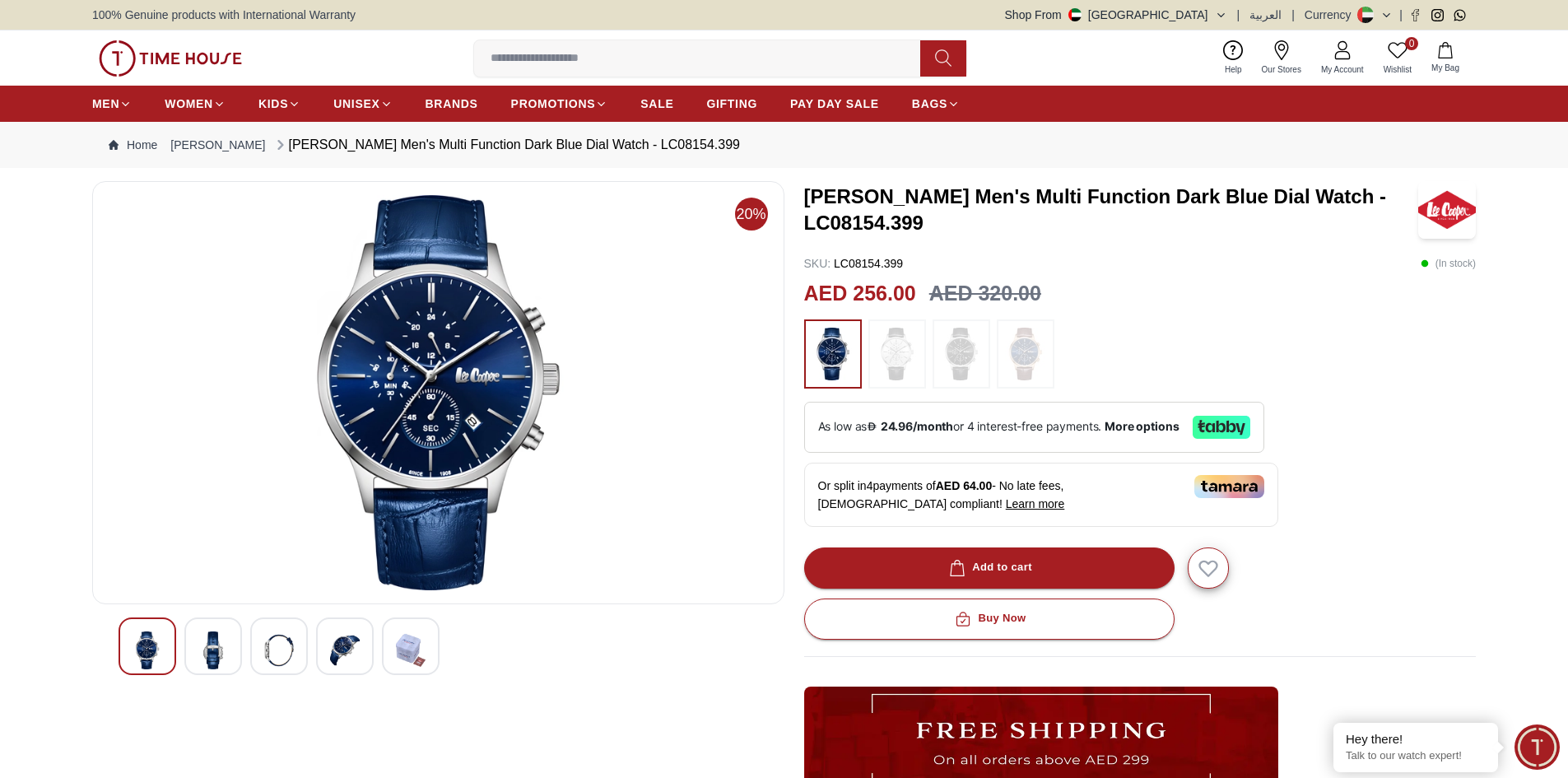
click at [901, 360] on img at bounding box center [897, 353] width 41 height 52
click at [963, 354] on img at bounding box center [961, 353] width 41 height 52
